Goal: Task Accomplishment & Management: Manage account settings

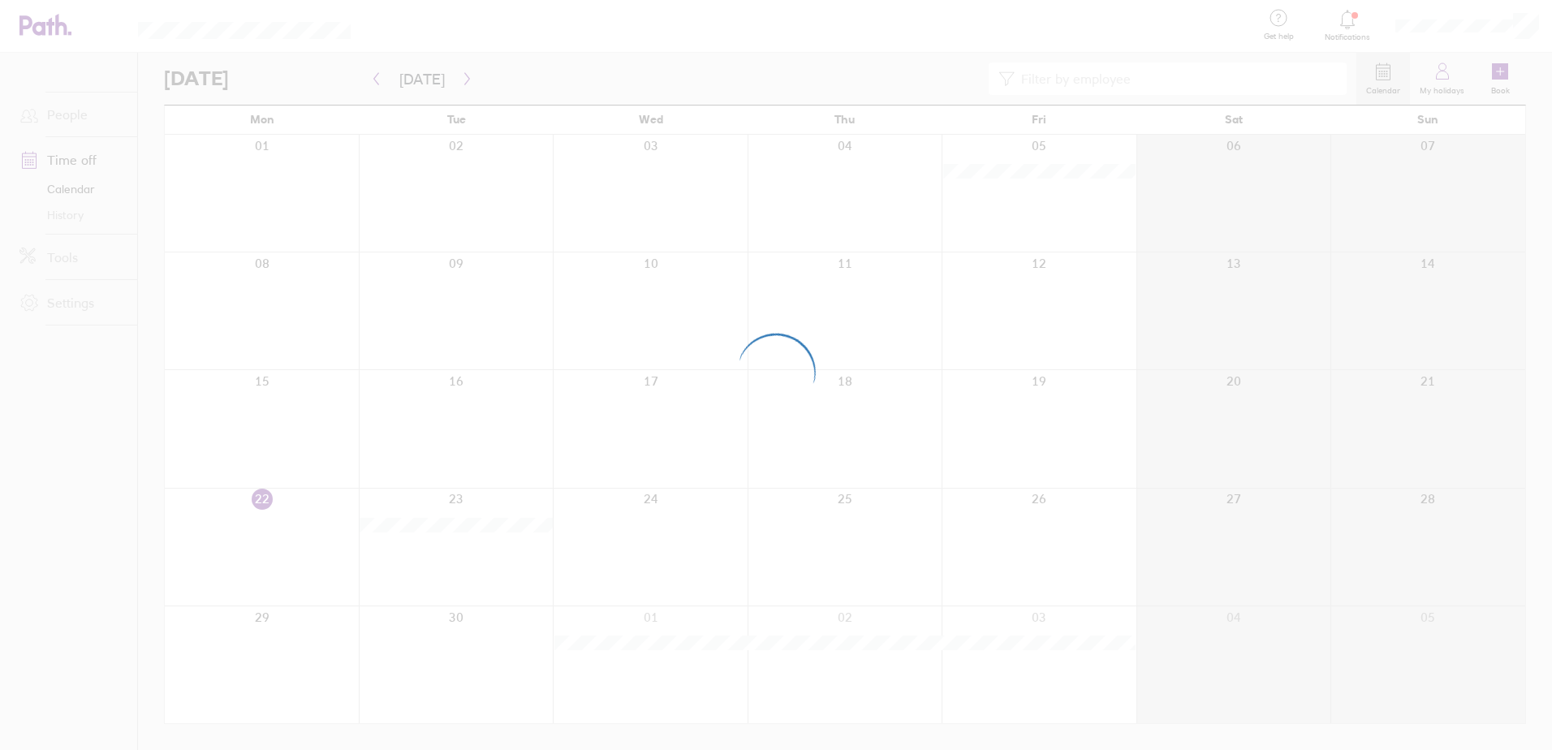
click at [460, 80] on div at bounding box center [776, 375] width 1552 height 750
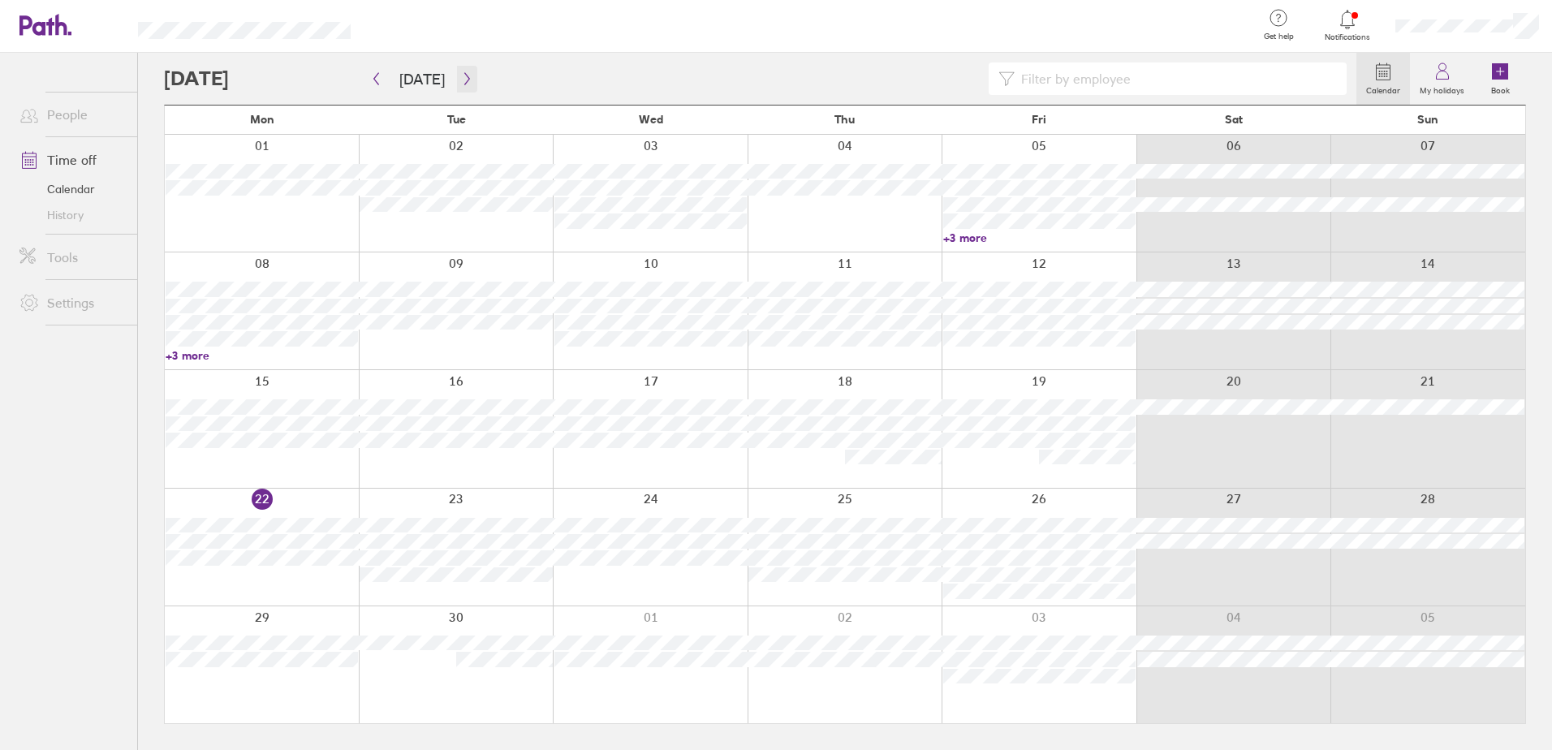
click at [461, 80] on icon "button" at bounding box center [467, 78] width 12 height 13
